Goal: Task Accomplishment & Management: Use online tool/utility

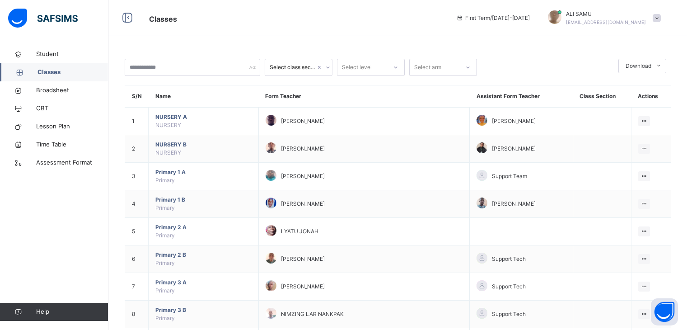
scroll to position [129, 0]
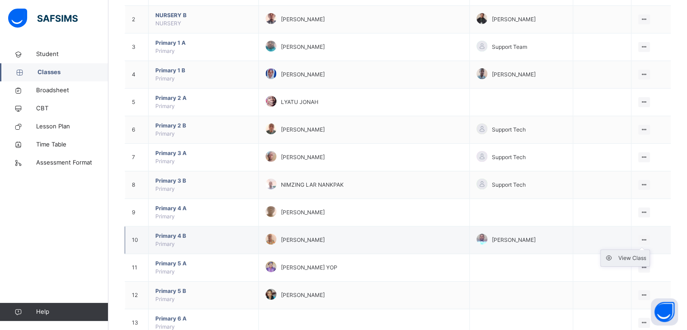
click at [642, 256] on div "View Class" at bounding box center [632, 257] width 28 height 9
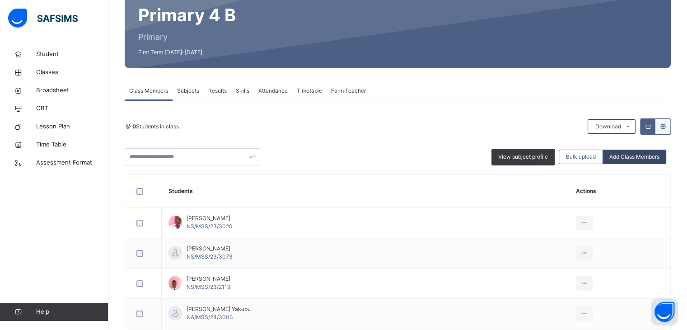
scroll to position [89, 0]
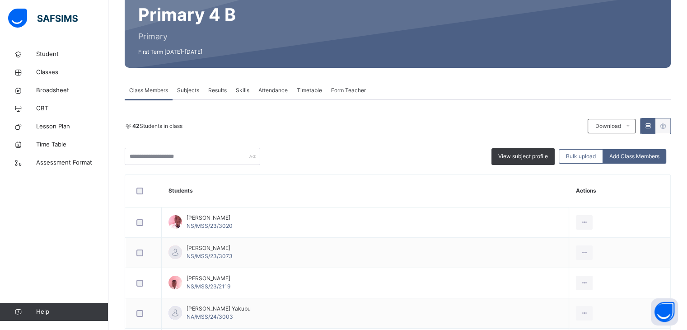
click at [273, 88] on span "Attendance" at bounding box center [272, 90] width 29 height 8
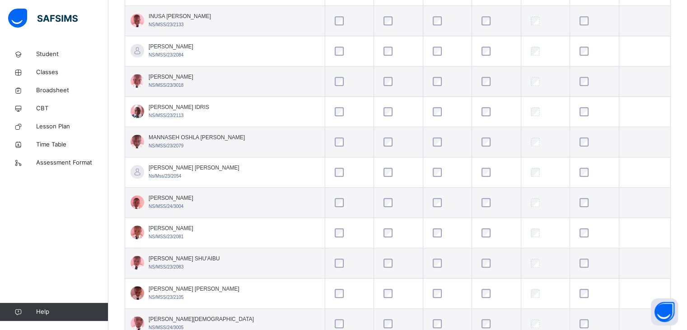
scroll to position [863, 0]
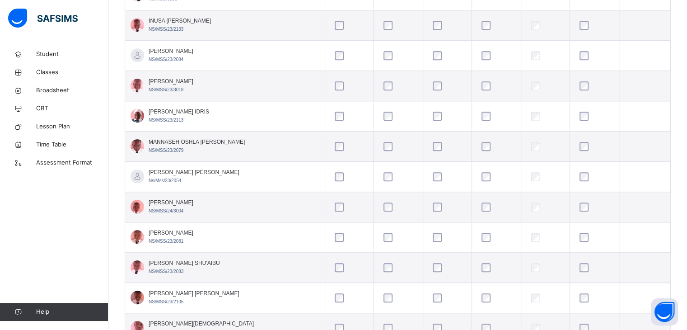
click at [347, 156] on td at bounding box center [349, 146] width 49 height 30
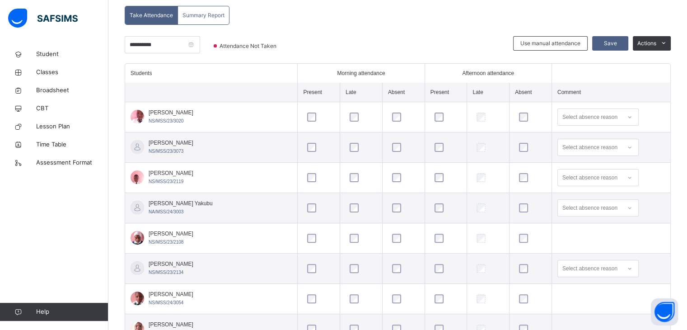
scroll to position [194, 0]
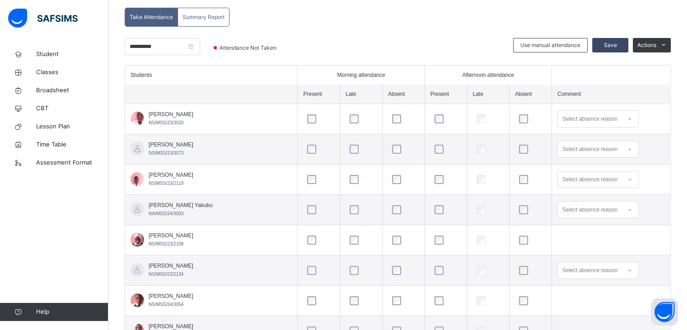
click at [620, 42] on span "Save" at bounding box center [610, 45] width 23 height 8
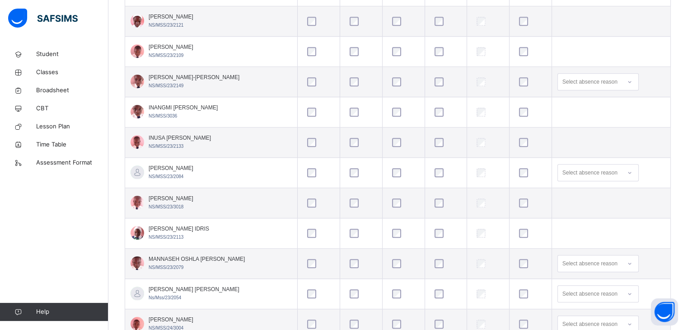
scroll to position [1233, 0]
